Goal: Connect with others: Connect with others

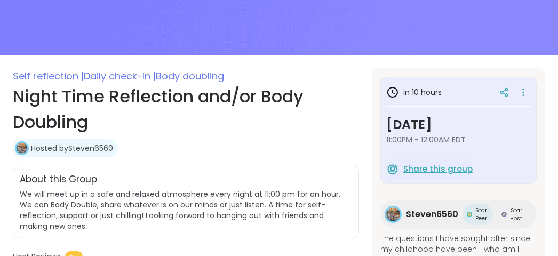
scroll to position [106, 0]
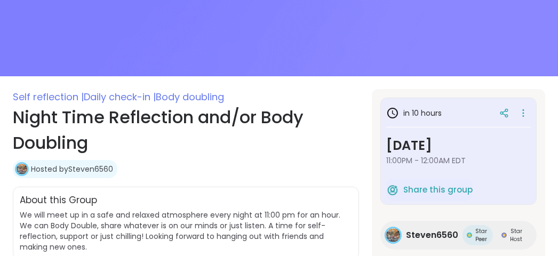
click at [436, 237] on span "Steven6560" at bounding box center [432, 235] width 52 height 13
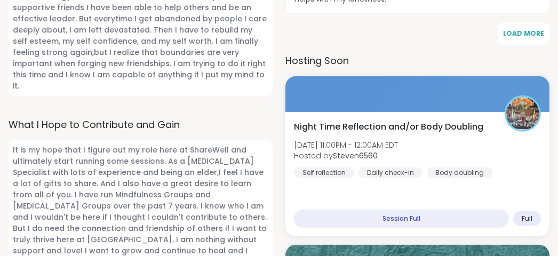
scroll to position [960, 0]
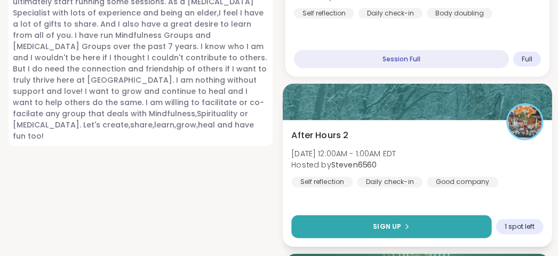
click at [435, 215] on button "Sign Up" at bounding box center [391, 226] width 200 height 23
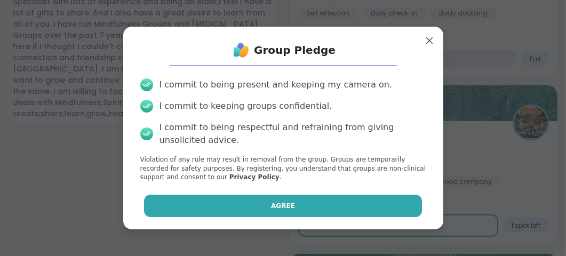
click at [345, 197] on button "Agree" at bounding box center [283, 206] width 278 height 22
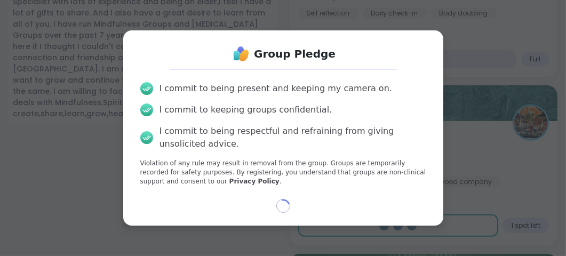
select select "**"
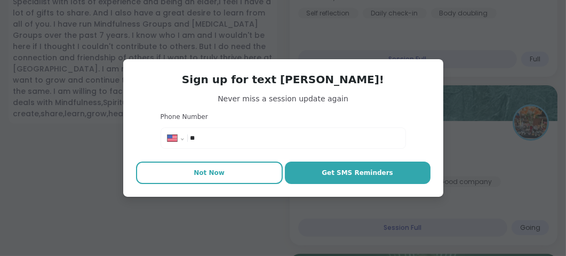
click at [222, 178] on button "Not Now" at bounding box center [209, 173] width 147 height 22
